Goal: Task Accomplishment & Management: Manage account settings

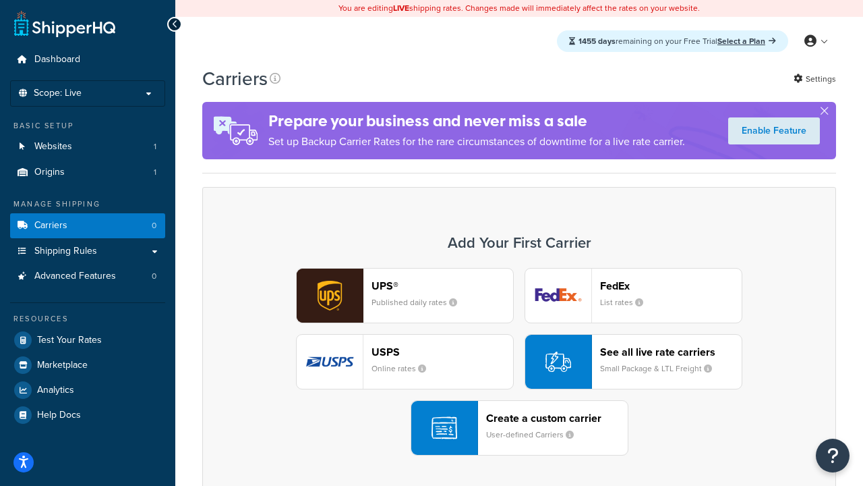
click at [519, 362] on div "UPS® Published daily rates FedEx List rates USPS Online rates See all live rate…" at bounding box center [520, 362] width 606 height 188
click at [671, 285] on header "FedEx" at bounding box center [671, 285] width 142 height 13
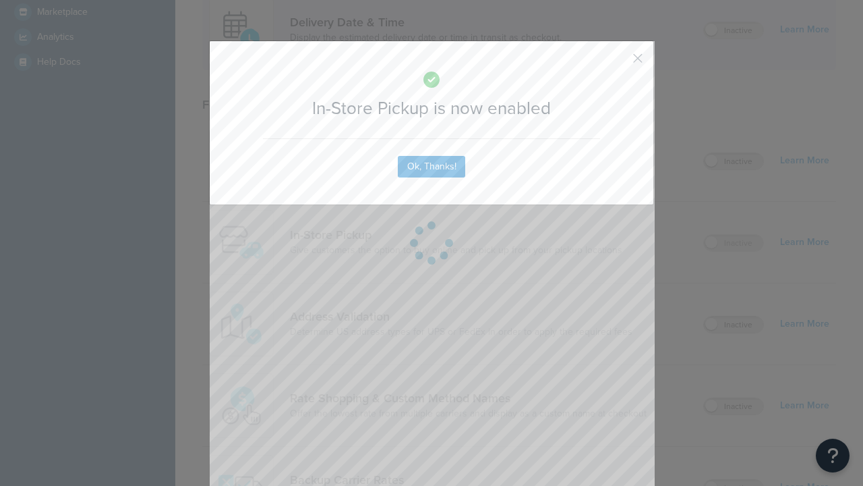
scroll to position [378, 0]
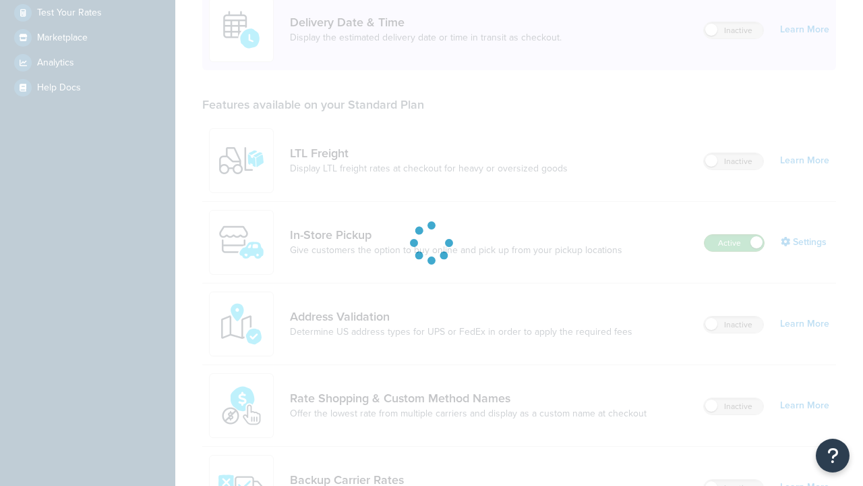
click at [735, 235] on label "Active" at bounding box center [734, 243] width 59 height 16
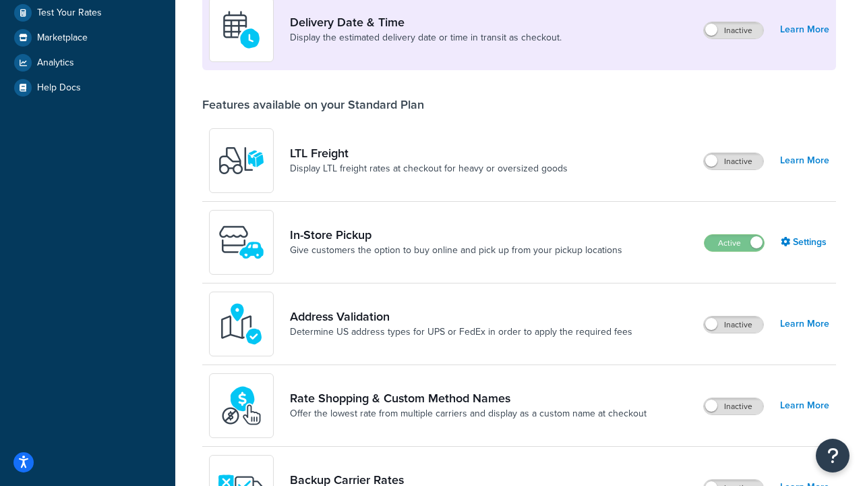
scroll to position [587, 0]
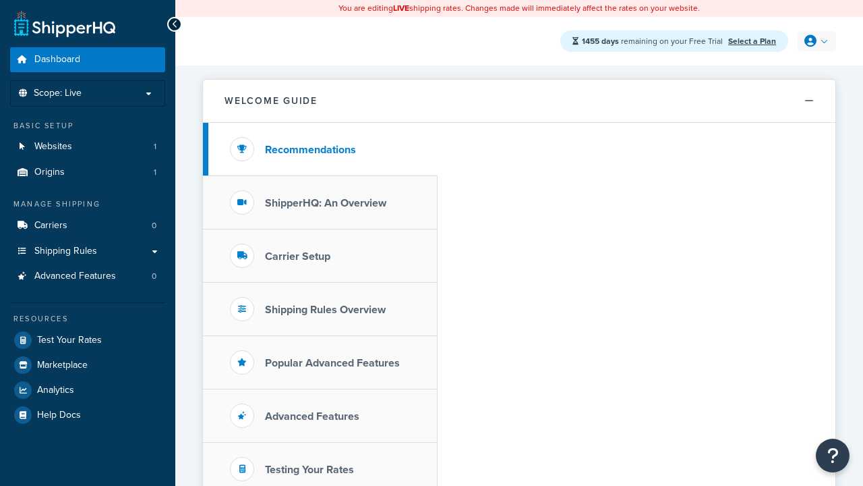
click at [815, 41] on icon at bounding box center [811, 41] width 12 height 12
click at [0, 0] on span "My Profile" at bounding box center [0, 0] width 0 height 0
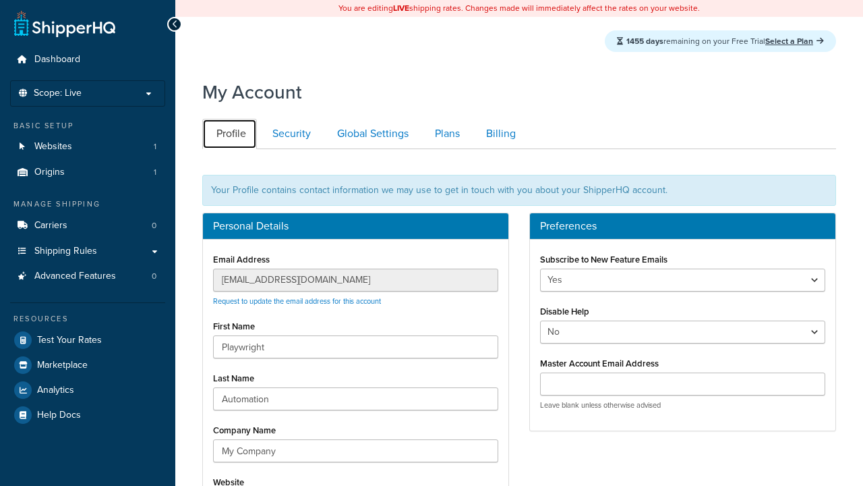
click at [229, 134] on link "Profile" at bounding box center [229, 134] width 55 height 30
